Goal: Task Accomplishment & Management: Manage account settings

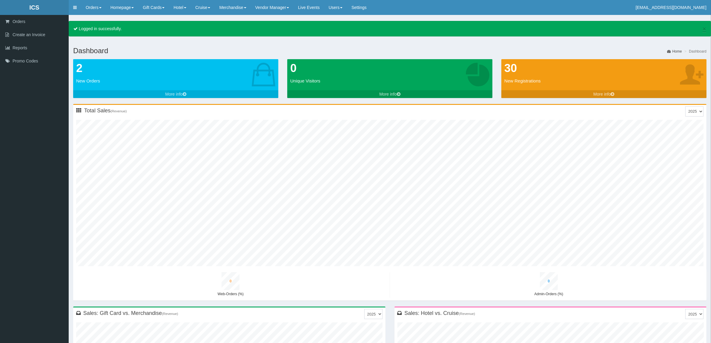
type input "0"
type input "1"
type input "0"
type input "1"
type input "0"
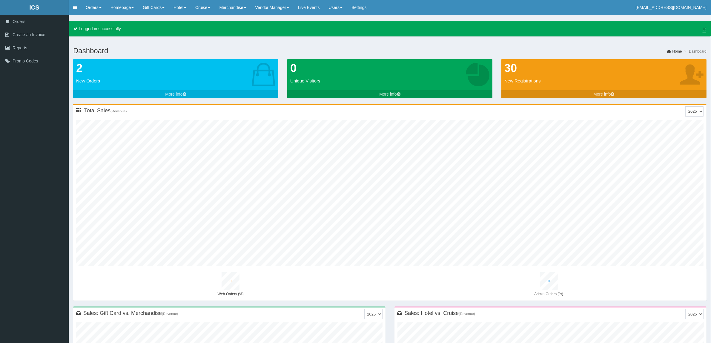
type input "0"
type input "1"
type input "0"
type input "1"
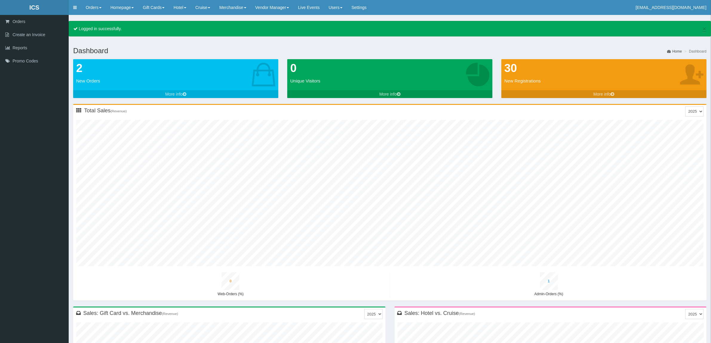
type input "0"
type input "1"
type input "0"
type input "2"
type input "0"
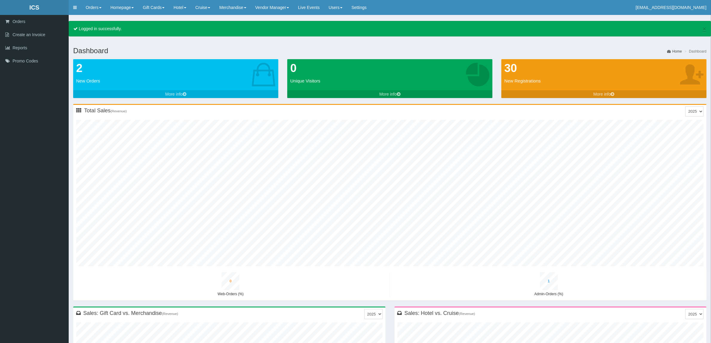
type input "2"
type input "0"
type input "1"
type input "0"
type input "2"
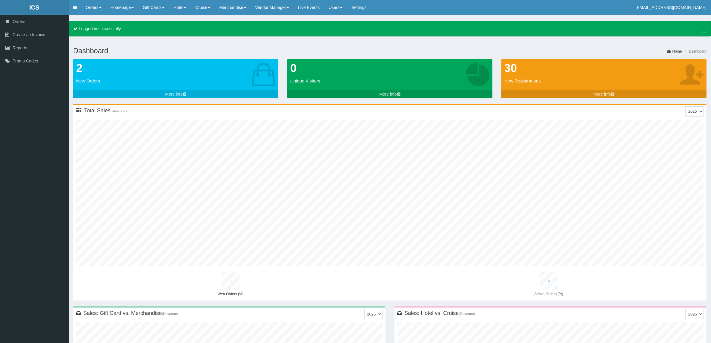
type input "1"
type input "3"
type input "0"
type input "2"
type input "0"
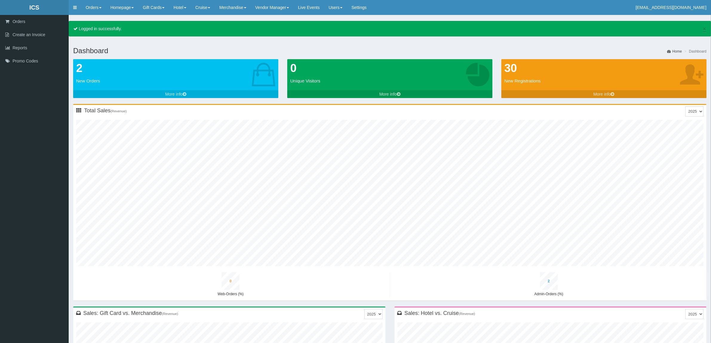
type input "3"
type input "1"
type input "3"
type input "0"
type input "3"
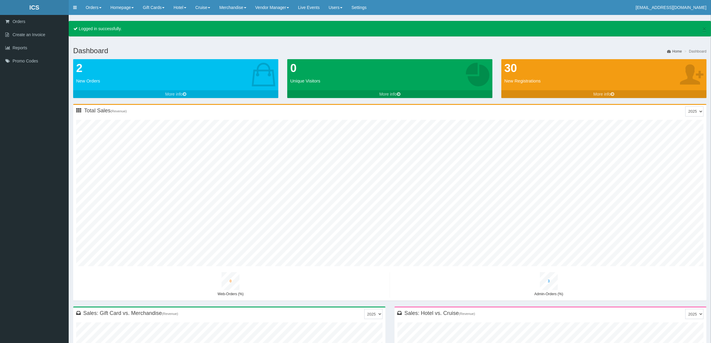
type input "0"
type input "4"
type input "1"
type input "4"
type input "0"
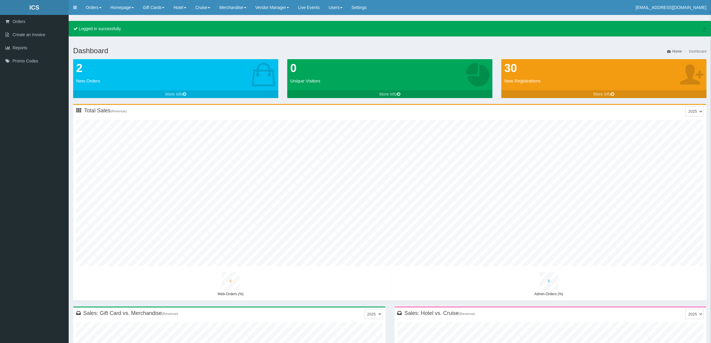
type input "4"
type input "0"
type input "5"
type input "1"
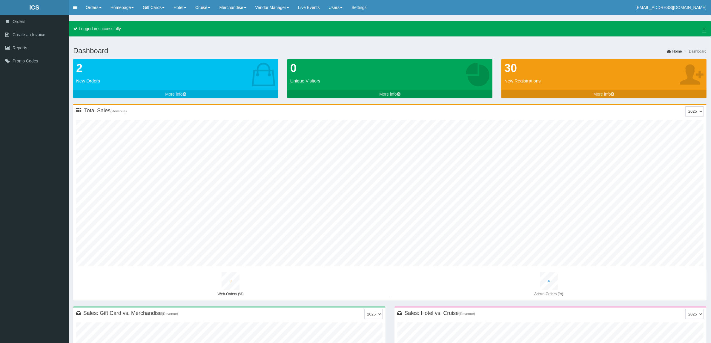
type input "5"
type input "0"
type input "5"
type input "0"
type input "7"
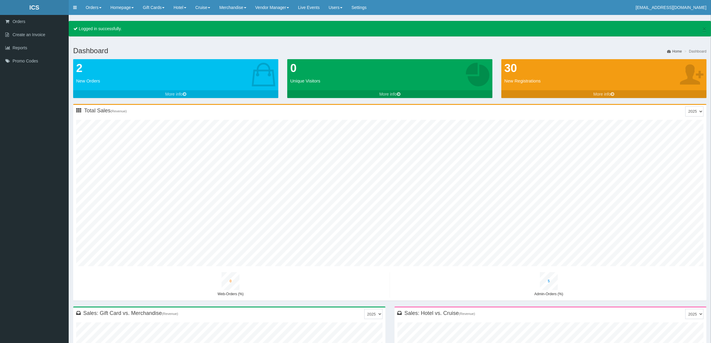
type input "1"
type input "7"
type input "0"
type input "6"
type input "0"
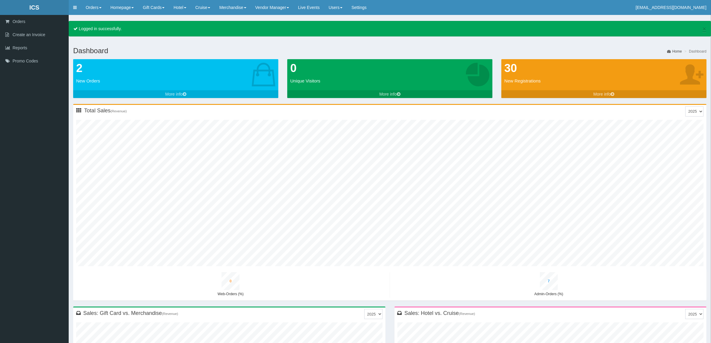
type input "8"
type input "1"
type input "8"
type input "0"
type input "7"
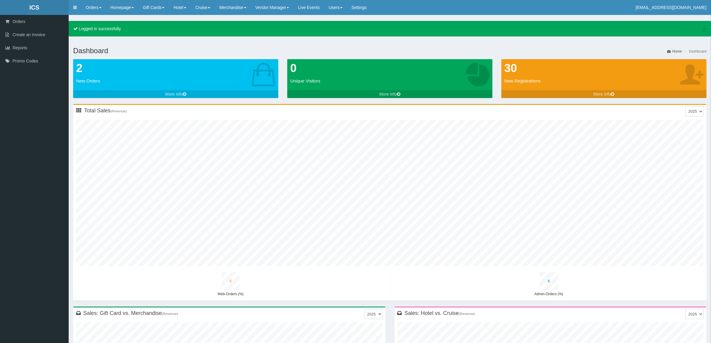
type input "0"
type input "9"
type input "2"
type input "9"
type input "0"
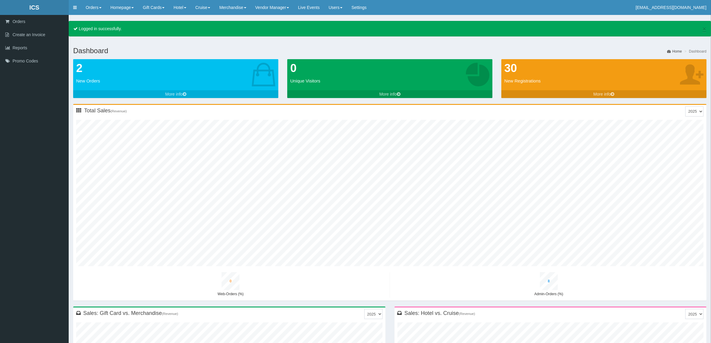
type input "9"
type input "0"
type input "11"
type input "2"
type input "11"
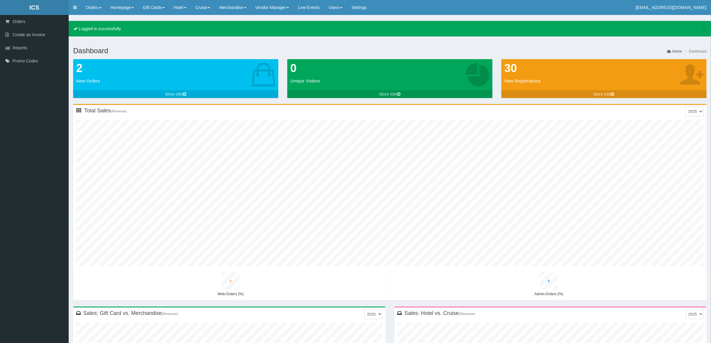
type input "0"
type input "10"
type input "0"
type input "13"
type input "2"
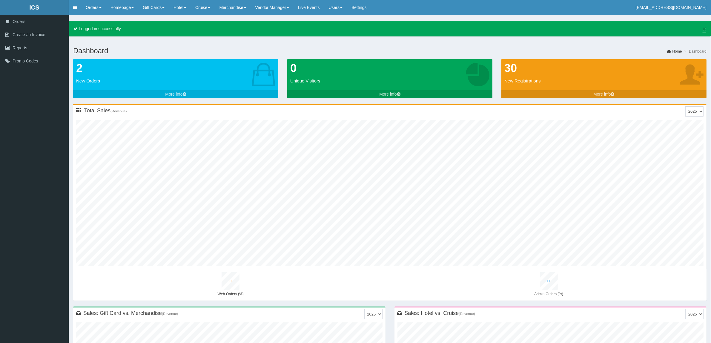
type input "12"
type input "0"
type input "12"
type input "1"
type input "14"
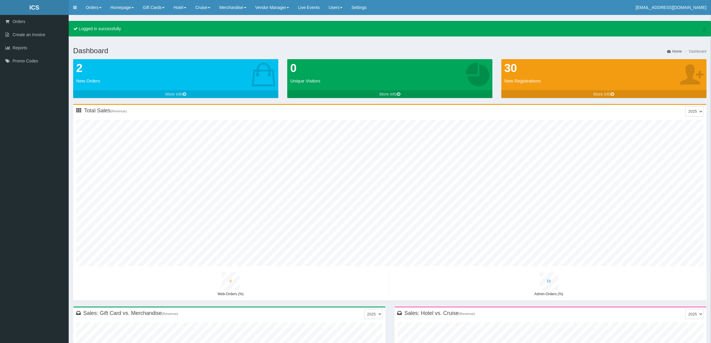
type input "3"
type input "14"
type input "0"
type input "13"
type input "1"
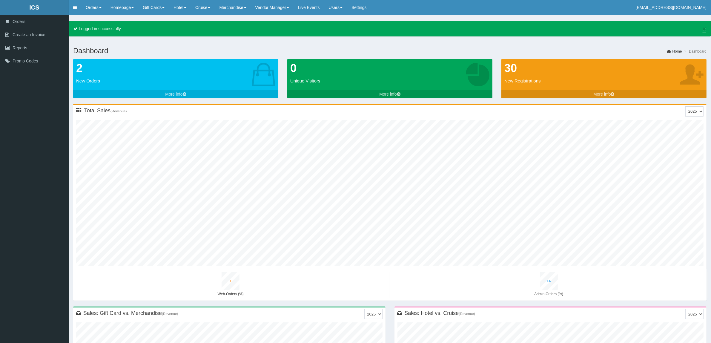
type input "16"
type input "3"
type input "15"
type input "0"
type input "15"
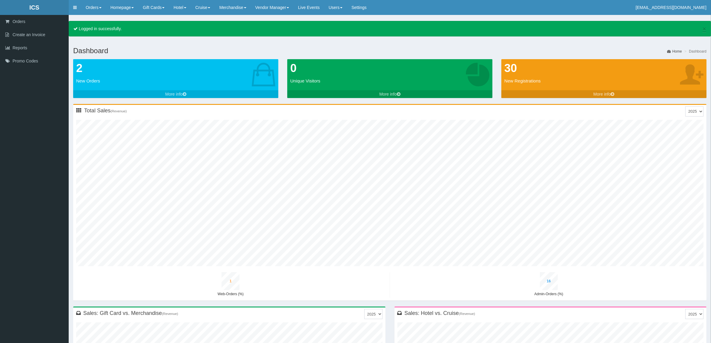
type input "1"
type input "18"
type input "3"
type input "17"
type input "0"
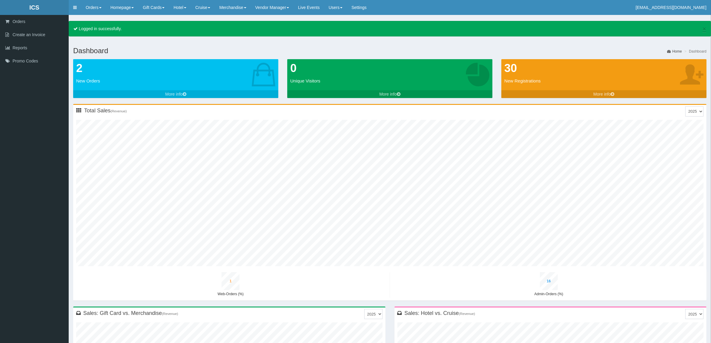
type input "17"
type input "1"
type input "20"
type input "4"
type input "19"
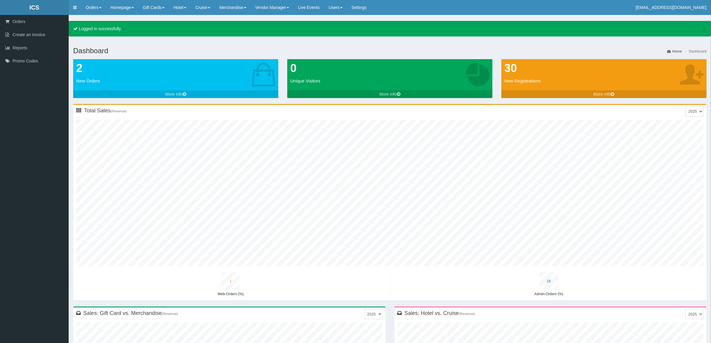
type input "0"
type input "19"
type input "1"
type input "22"
type input "4"
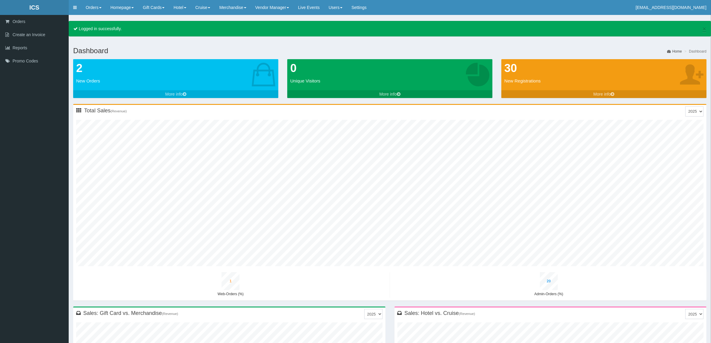
type input "21"
type input "0"
type input "21"
type input "1"
type input "24"
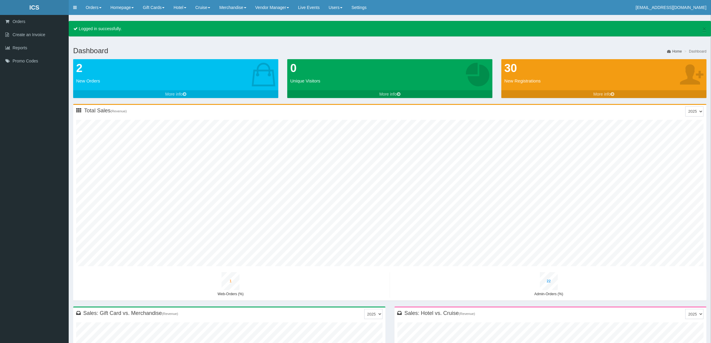
type input "4"
type input "23"
type input "1"
type input "23"
type input "1"
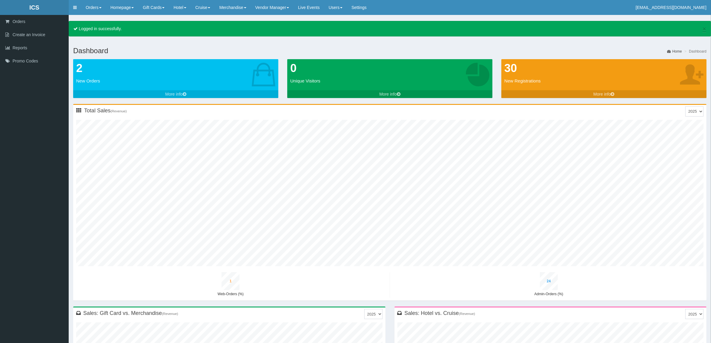
type input "26"
type input "5"
type input "25"
type input "1"
type input "25"
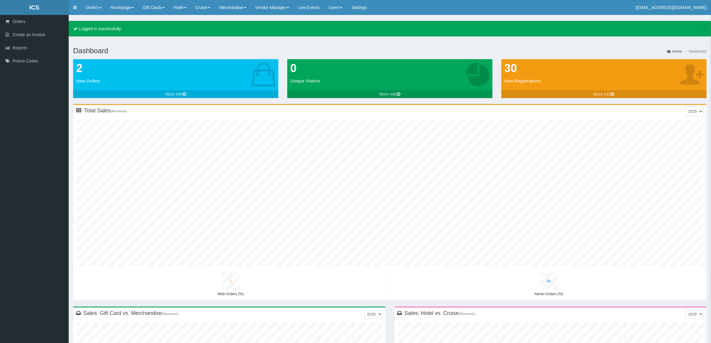
type input "1"
type input "29"
type input "5"
type input "27"
type input "1"
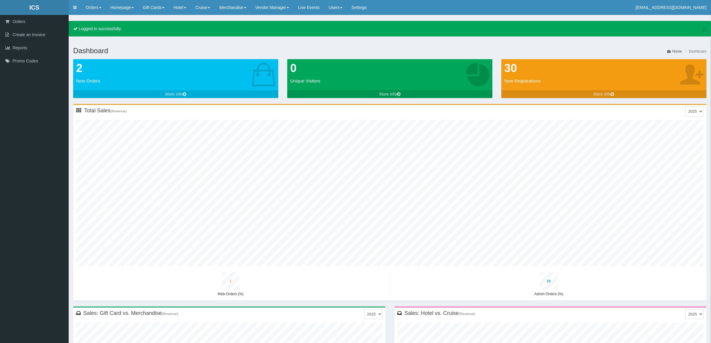
type input "28"
type input "1"
type input "31"
type input "5"
type input "29"
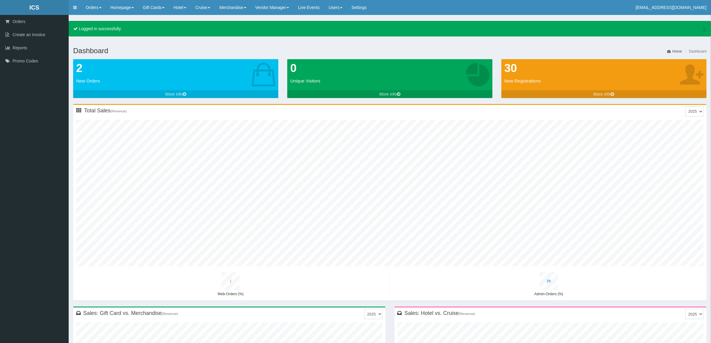
type input "1"
type input "30"
type input "1"
type input "34"
type input "6"
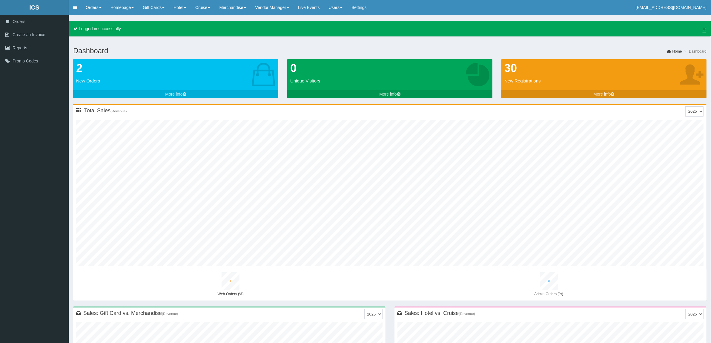
type input "31"
type input "1"
type input "32"
type input "1"
type input "36"
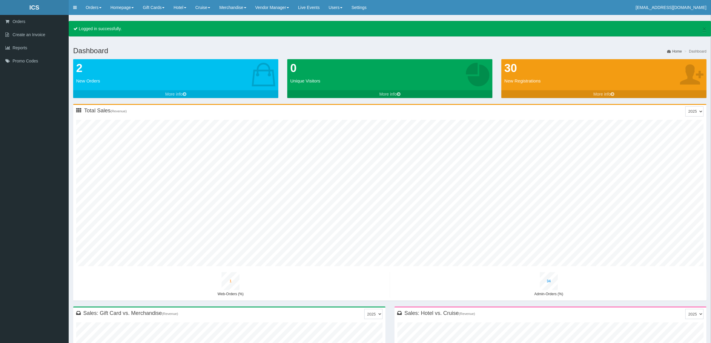
type input "6"
type input "33"
type input "1"
type input "35"
type input "1"
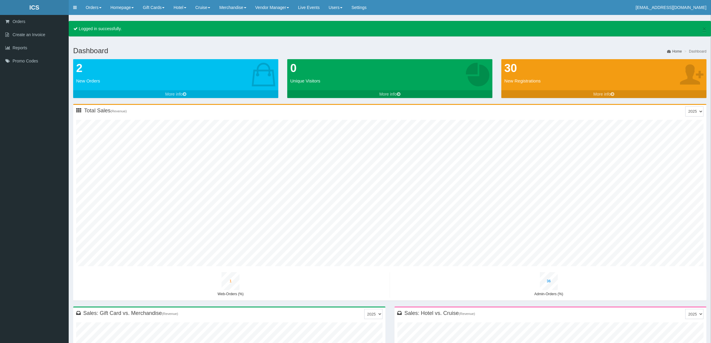
type input "38"
type input "7"
type input "35"
type input "1"
type input "37"
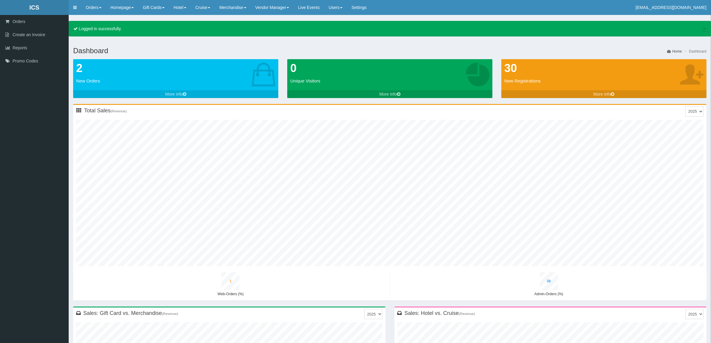
type input "1"
type input "41"
type input "7"
type input "37"
type input "1"
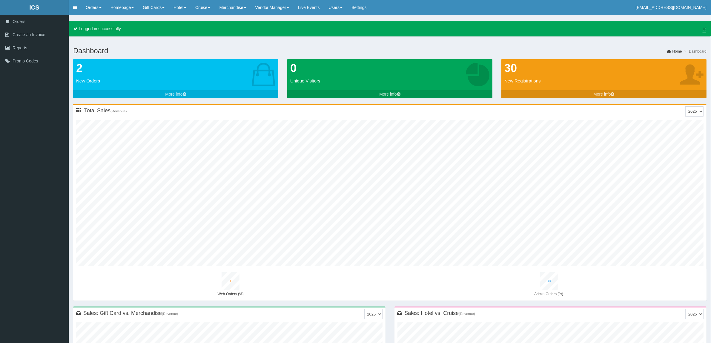
type input "40"
type input "2"
type input "43"
type input "7"
type input "39"
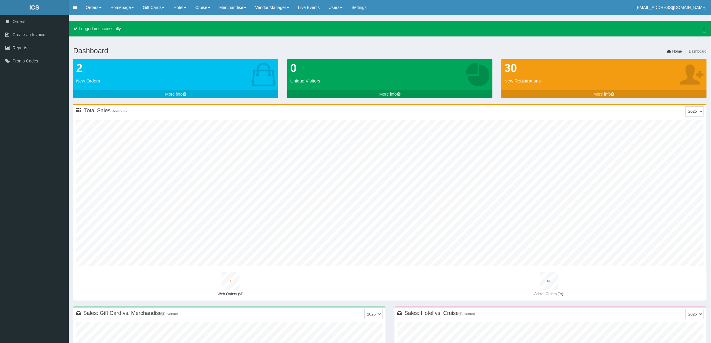
type input "1"
type input "42"
type input "2"
type input "46"
type input "8"
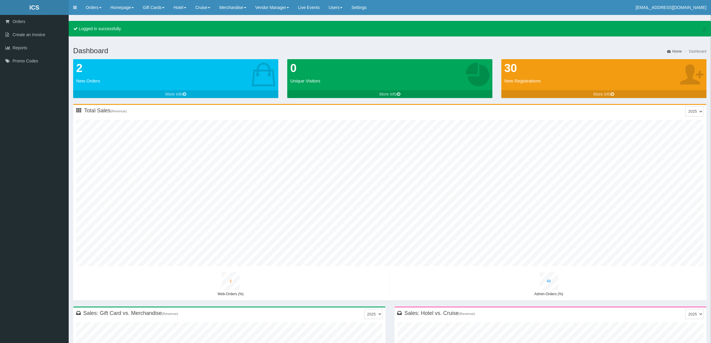
type input "42"
type input "1"
type input "45"
type input "2"
type input "49"
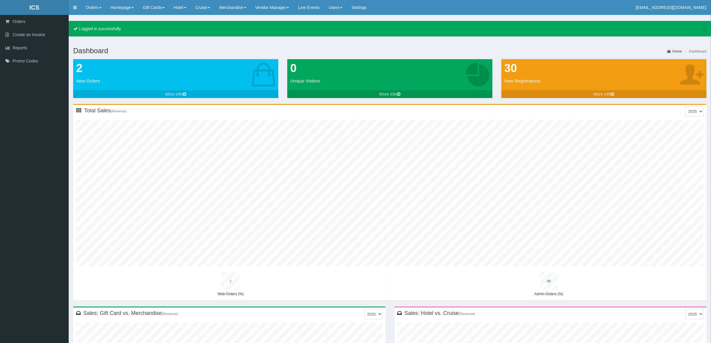
type input "8"
type input "44"
type input "1"
type input "48"
type input "2"
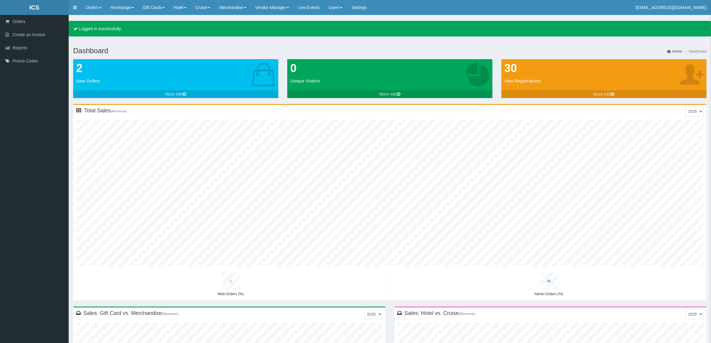
type input "51"
type input "9"
type input "46"
type input "1"
type input "50"
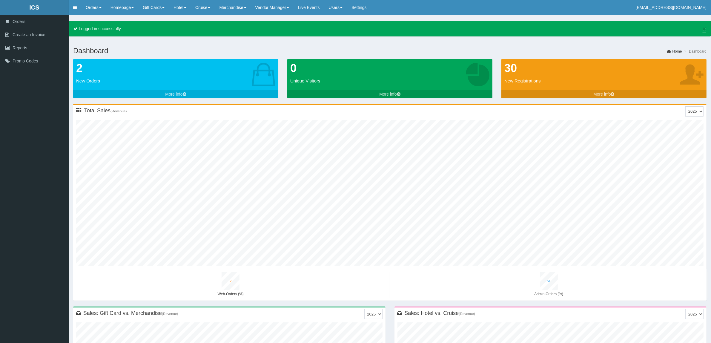
type input "2"
type input "54"
type input "9"
type input "48"
type input "1"
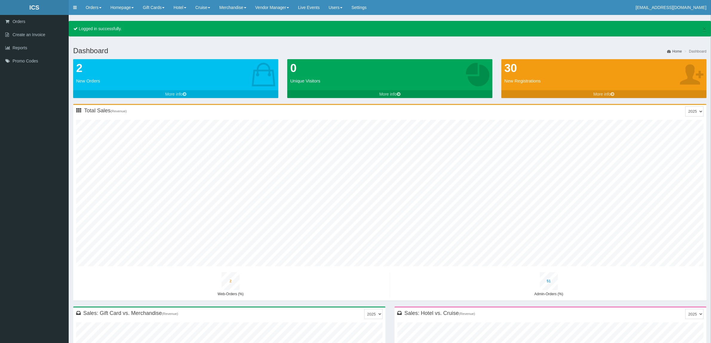
type input "53"
type input "2"
type input "56"
type input "10"
type input "50"
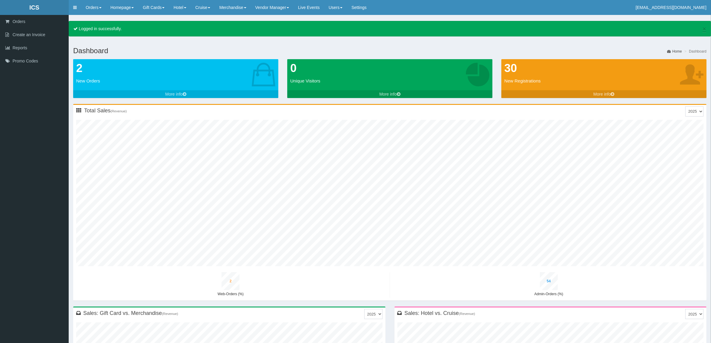
type input "1"
type input "55"
type input "2"
type input "58"
type input "10"
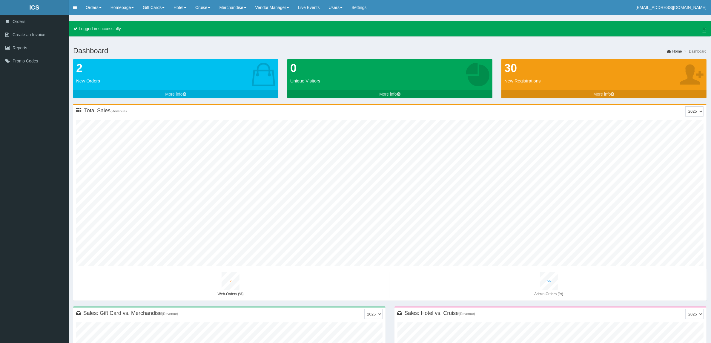
type input "53"
type input "1"
type input "58"
type input "2"
type input "61"
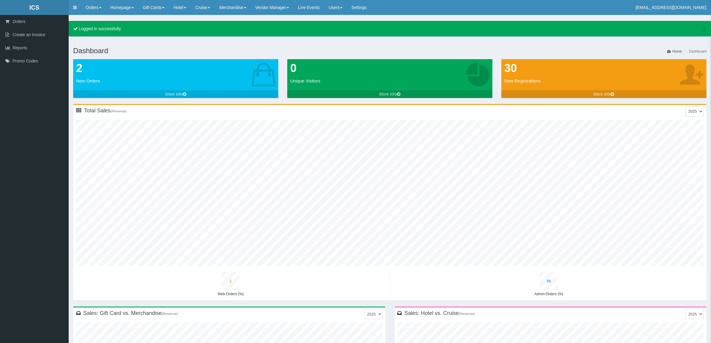
type input "10"
type input "55"
type input "1"
type input "60"
type input "2"
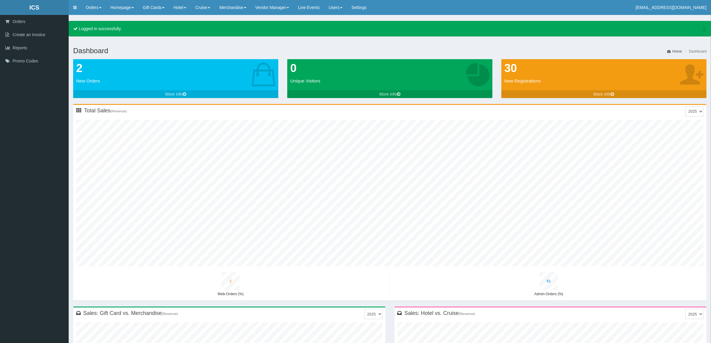
type input "63"
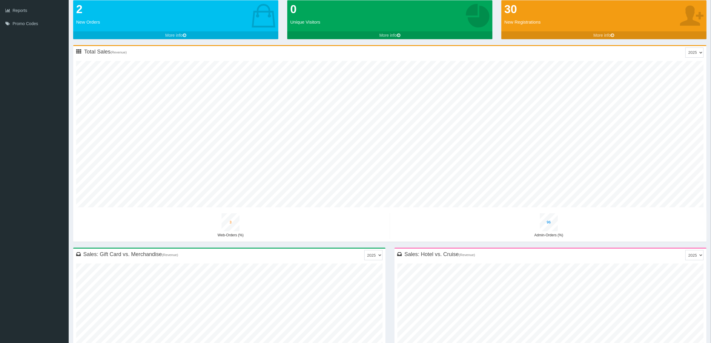
scroll to position [0, 0]
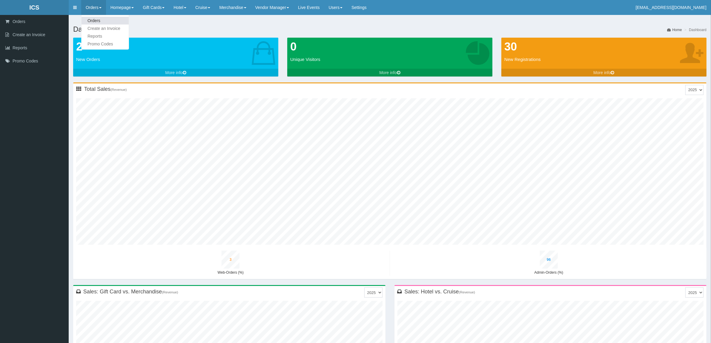
click at [95, 17] on link "Orders" at bounding box center [105, 21] width 47 height 8
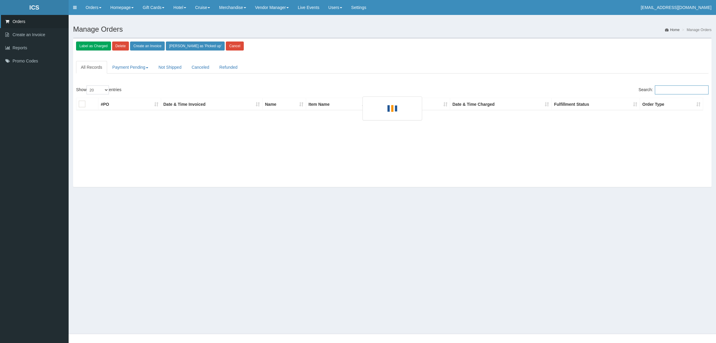
click at [668, 92] on input "Search:" at bounding box center [682, 89] width 54 height 9
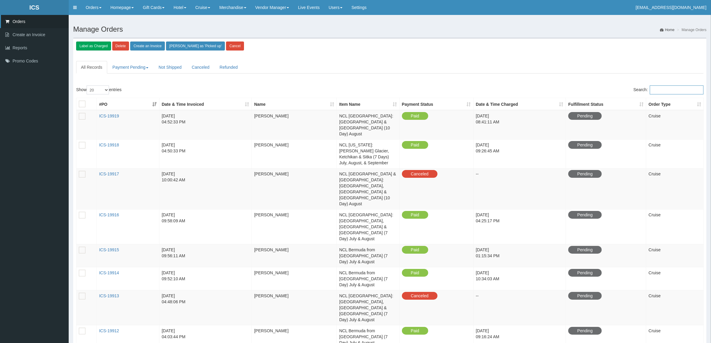
paste input "[PERSON_NAME][EMAIL_ADDRESS][DOMAIN_NAME]"
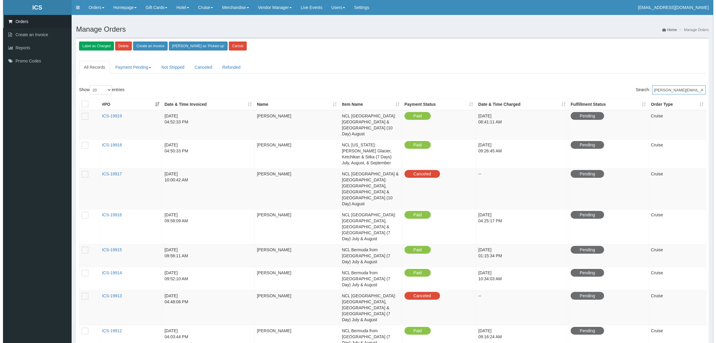
scroll to position [0, 2]
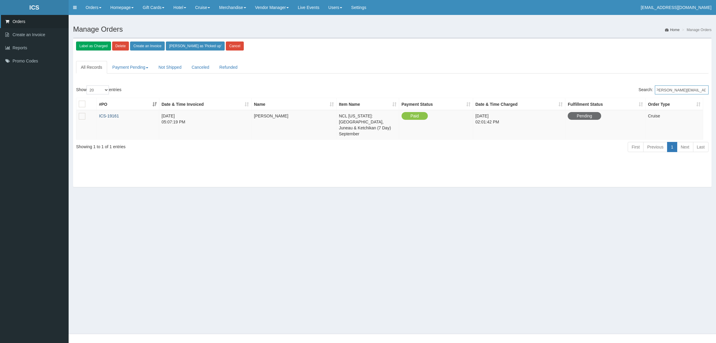
type input "[PERSON_NAME][EMAIL_ADDRESS][DOMAIN_NAME]"
click at [113, 115] on link "ICS-19161" at bounding box center [109, 115] width 20 height 5
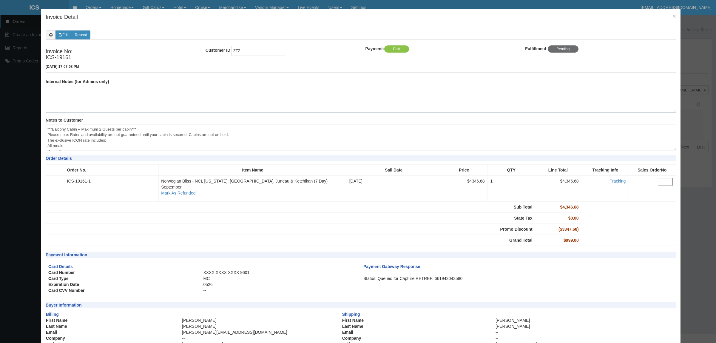
scroll to position [39, 0]
click at [673, 13] on span "×" at bounding box center [675, 16] width 4 height 7
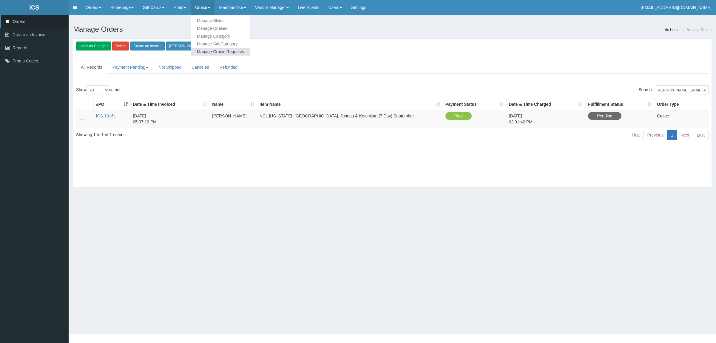
click at [214, 52] on link "Manage Cruise Requests" at bounding box center [220, 52] width 59 height 8
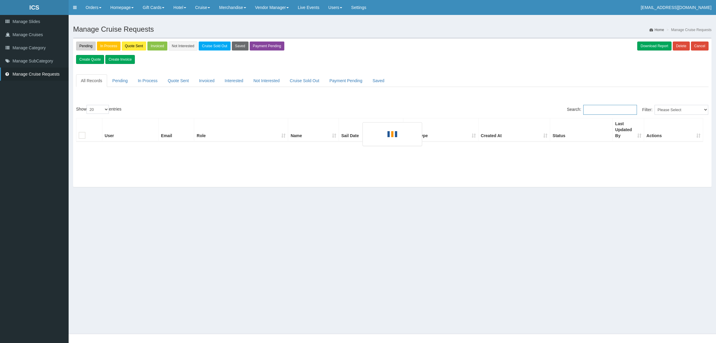
click at [623, 107] on input "Search:" at bounding box center [611, 110] width 54 height 10
paste input "ronnetteellison@yahoo.com"
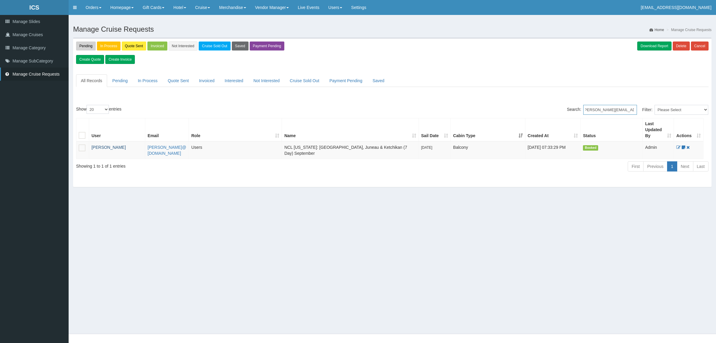
type input "[PERSON_NAME][EMAIL_ADDRESS][DOMAIN_NAME]"
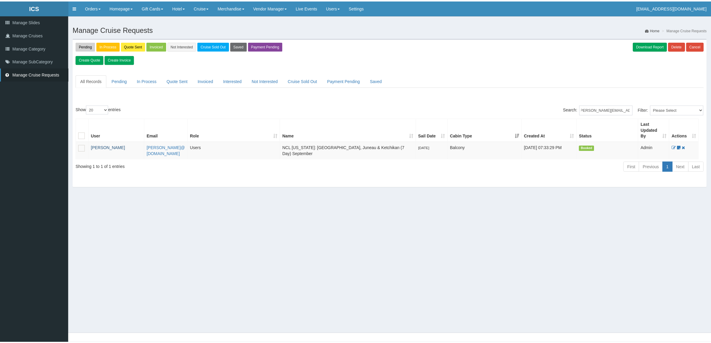
scroll to position [0, 0]
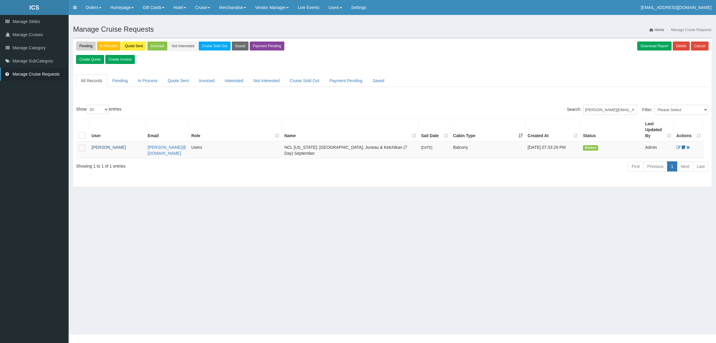
click at [107, 146] on link "[PERSON_NAME]" at bounding box center [109, 147] width 34 height 5
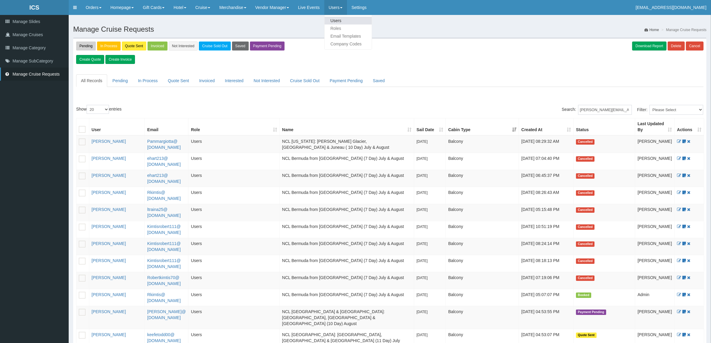
click at [345, 19] on link "Users" at bounding box center [348, 21] width 47 height 8
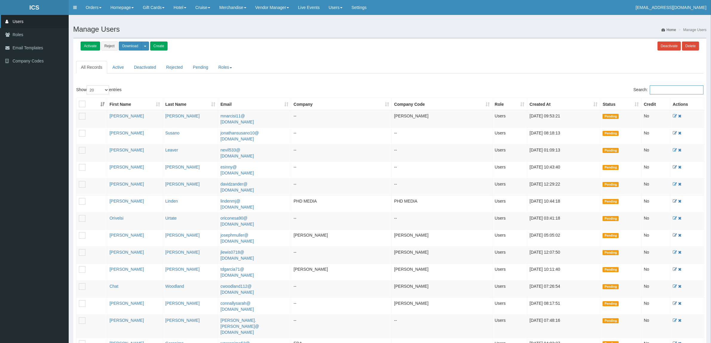
click at [670, 94] on input "Search:" at bounding box center [677, 89] width 54 height 9
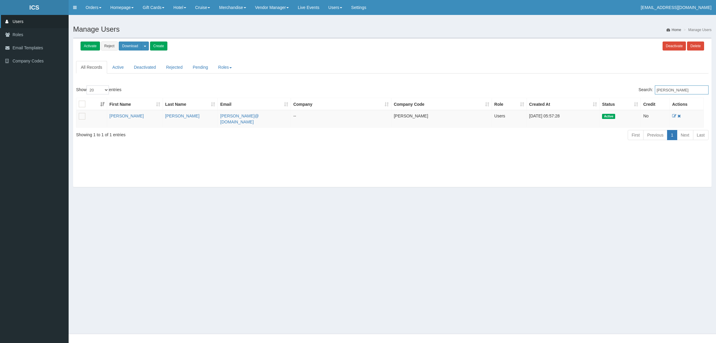
drag, startPoint x: 681, startPoint y: 90, endPoint x: 642, endPoint y: 90, distance: 38.8
click at [642, 90] on label "Search: ronnette" at bounding box center [674, 89] width 70 height 9
type input "fdny"
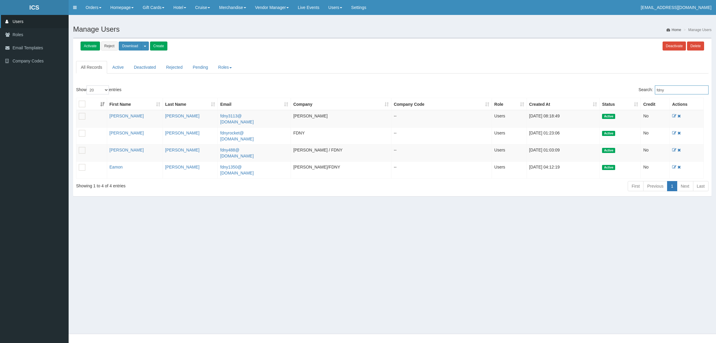
drag, startPoint x: 674, startPoint y: 87, endPoint x: 657, endPoint y: 89, distance: 17.1
click at [657, 89] on label "Search: fdny" at bounding box center [674, 89] width 70 height 9
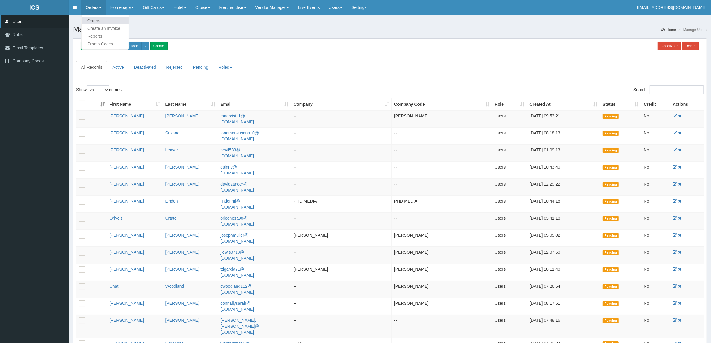
click at [94, 21] on link "Orders" at bounding box center [105, 21] width 47 height 8
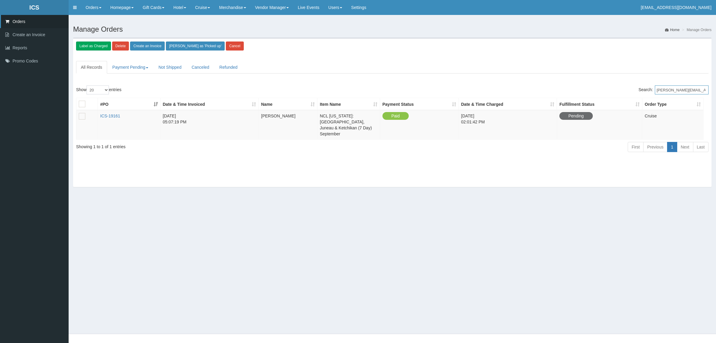
scroll to position [0, 2]
drag, startPoint x: 660, startPoint y: 88, endPoint x: 831, endPoint y: 89, distance: 170.5
click at [716, 89] on html "ICS ICS Toggle navigation Orders Orders Create an Invoice Reports Promo Codes H…" at bounding box center [358, 171] width 716 height 343
type input "r"
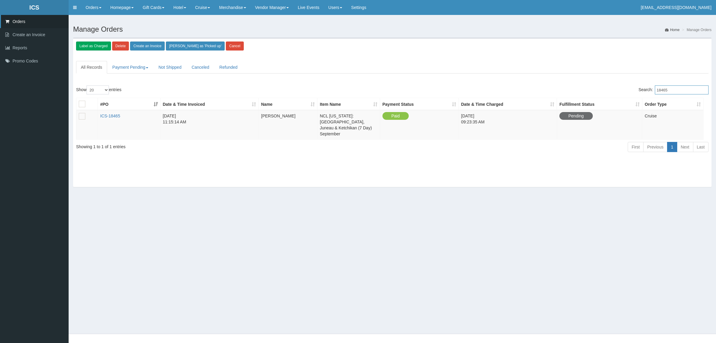
type input "18465"
click at [120, 116] on td "ICS-18465" at bounding box center [129, 124] width 63 height 29
click at [116, 116] on link "ICS-18465" at bounding box center [110, 115] width 20 height 5
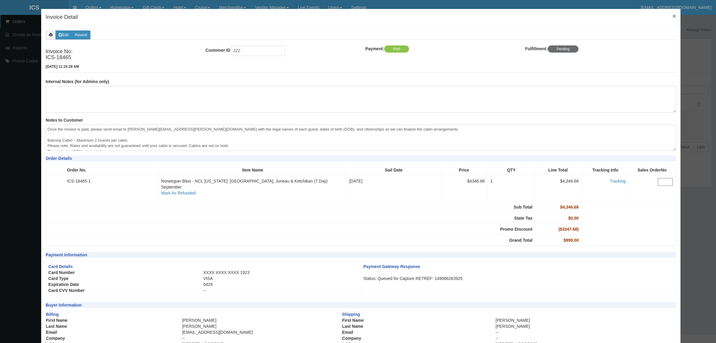
click at [673, 13] on span "×" at bounding box center [675, 16] width 4 height 7
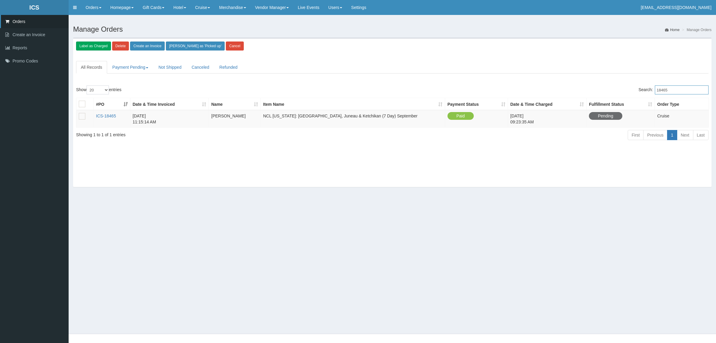
drag, startPoint x: 682, startPoint y: 90, endPoint x: 628, endPoint y: 90, distance: 54.0
click at [628, 90] on div "Search: 18465" at bounding box center [553, 90] width 312 height 10
type input "19161"
click at [114, 116] on link "ICS-19161" at bounding box center [106, 115] width 20 height 5
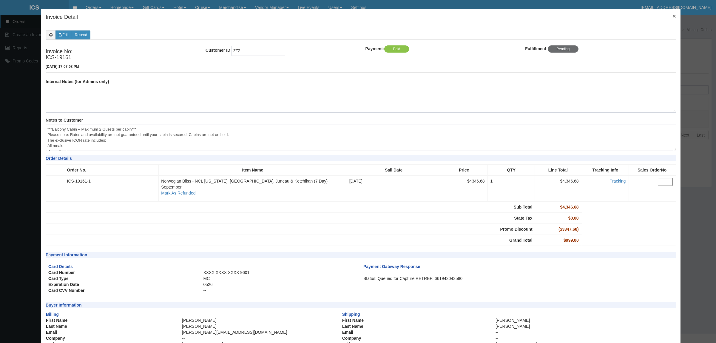
click at [673, 15] on span "×" at bounding box center [675, 16] width 4 height 7
